Goal: Task Accomplishment & Management: Use online tool/utility

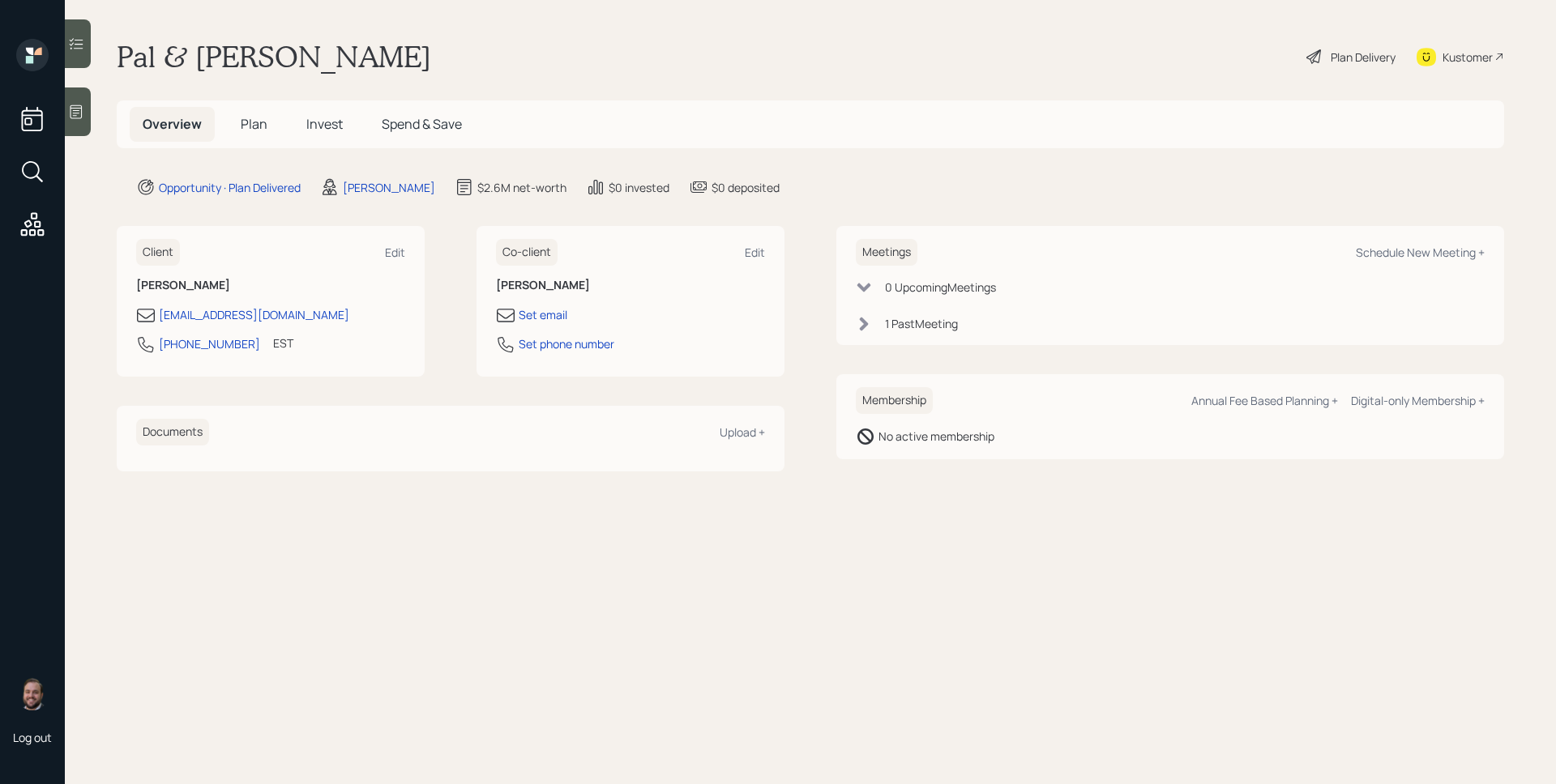
click at [928, 320] on div "1 Past Meeting" at bounding box center [921, 323] width 73 height 17
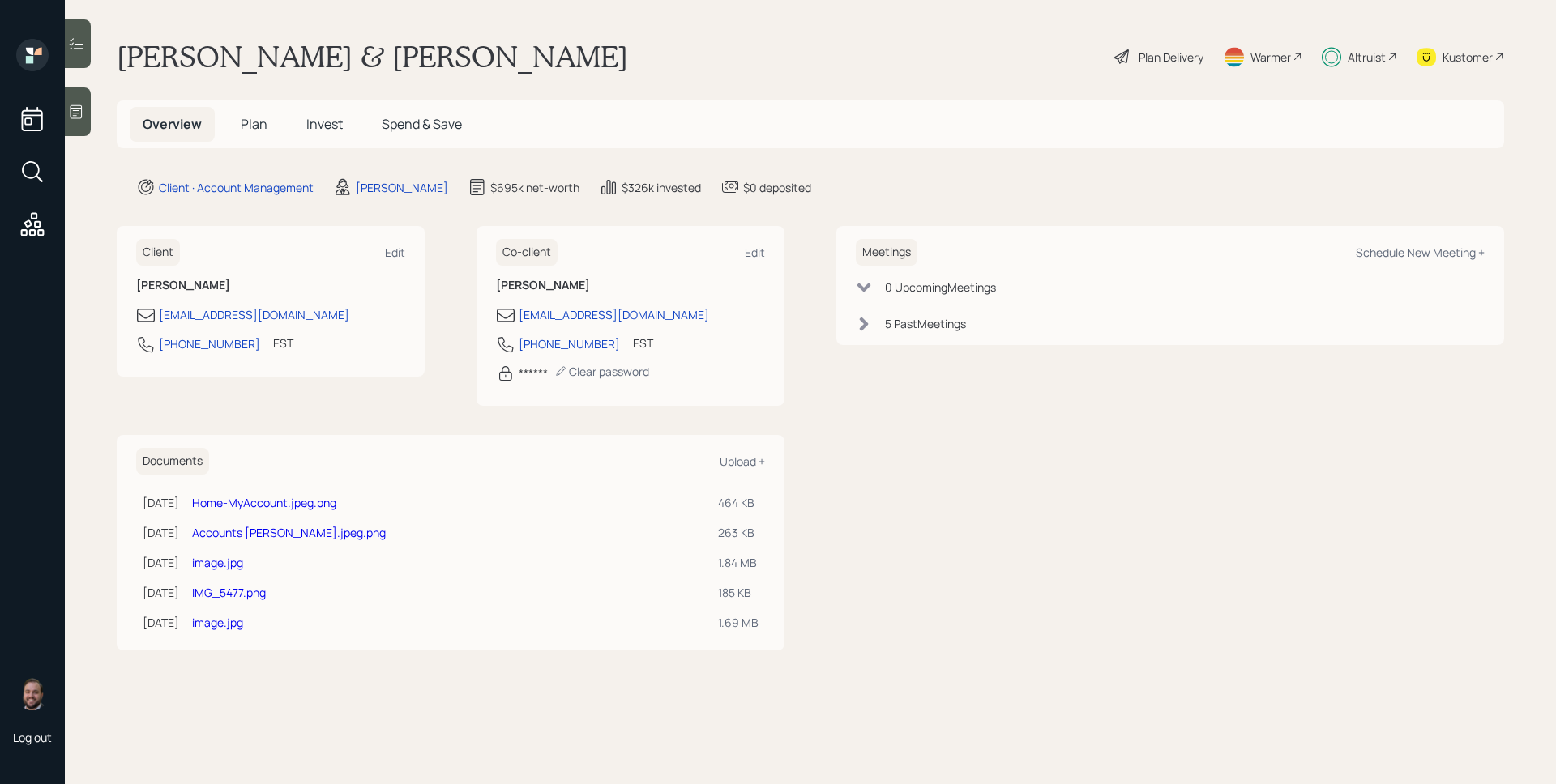
click at [1154, 62] on div "Plan Delivery" at bounding box center [1171, 57] width 65 height 17
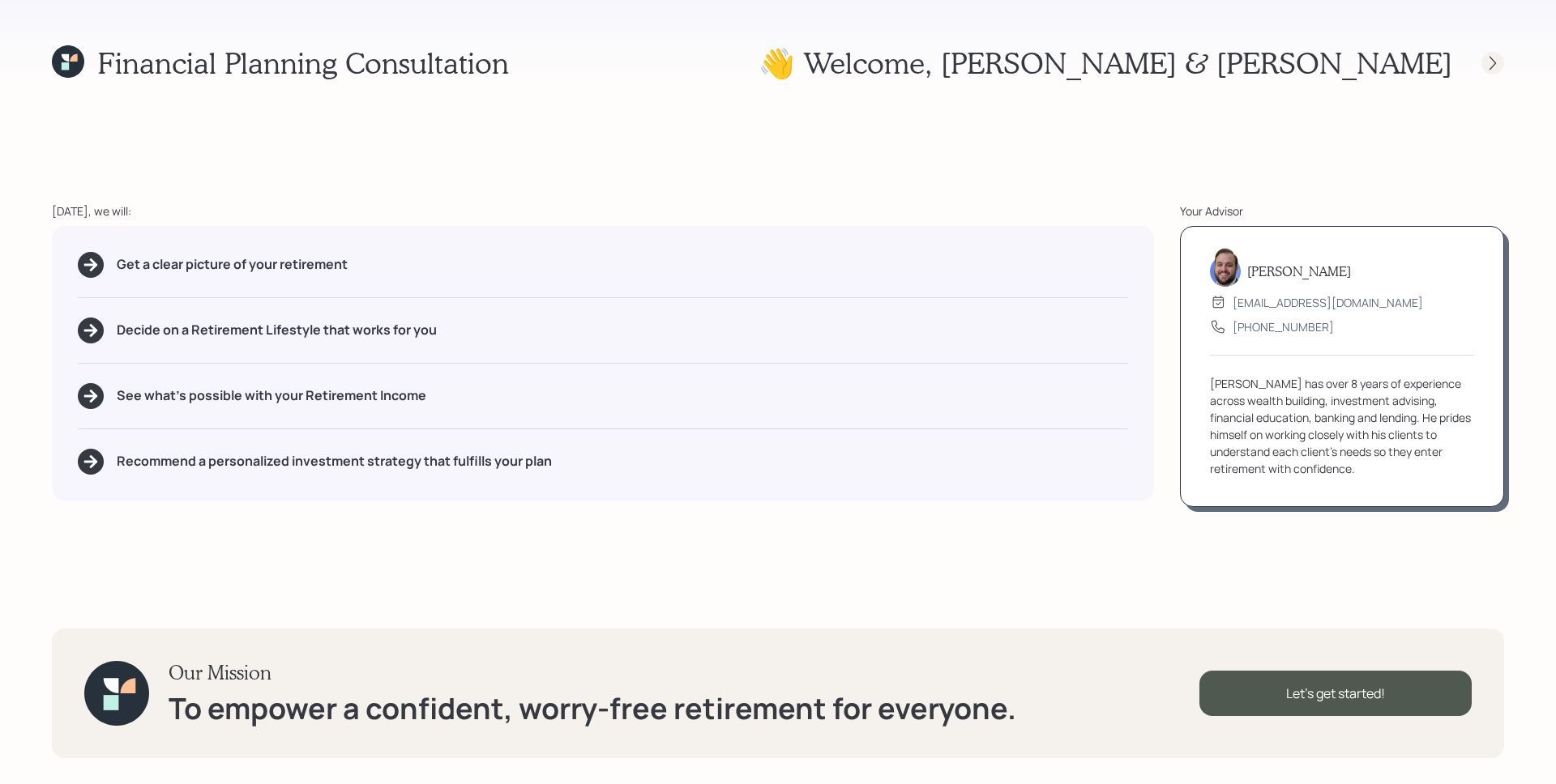
click at [1485, 62] on icon at bounding box center [1493, 63] width 16 height 16
